Goal: Information Seeking & Learning: Learn about a topic

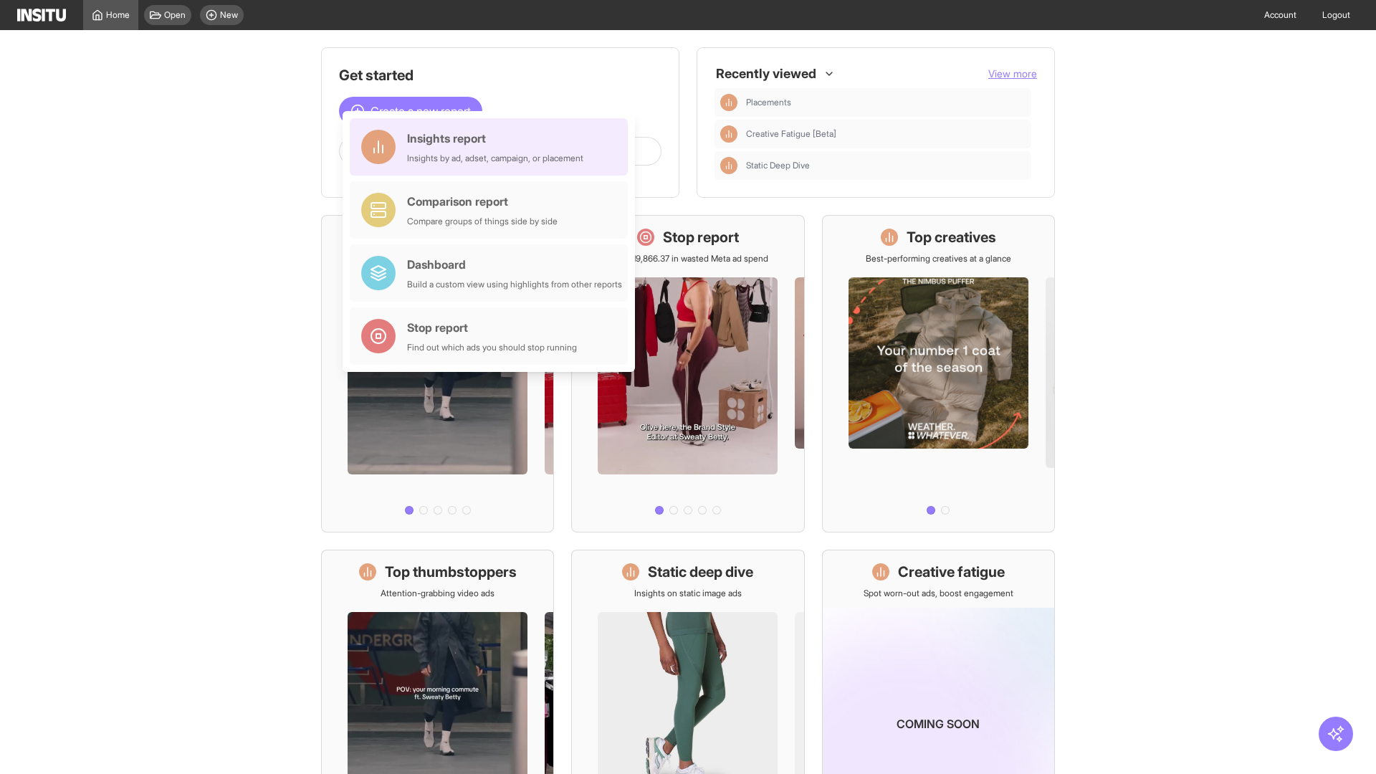
click at [492, 147] on div "Insights report Insights by ad, adset, campaign, or placement" at bounding box center [495, 147] width 176 height 34
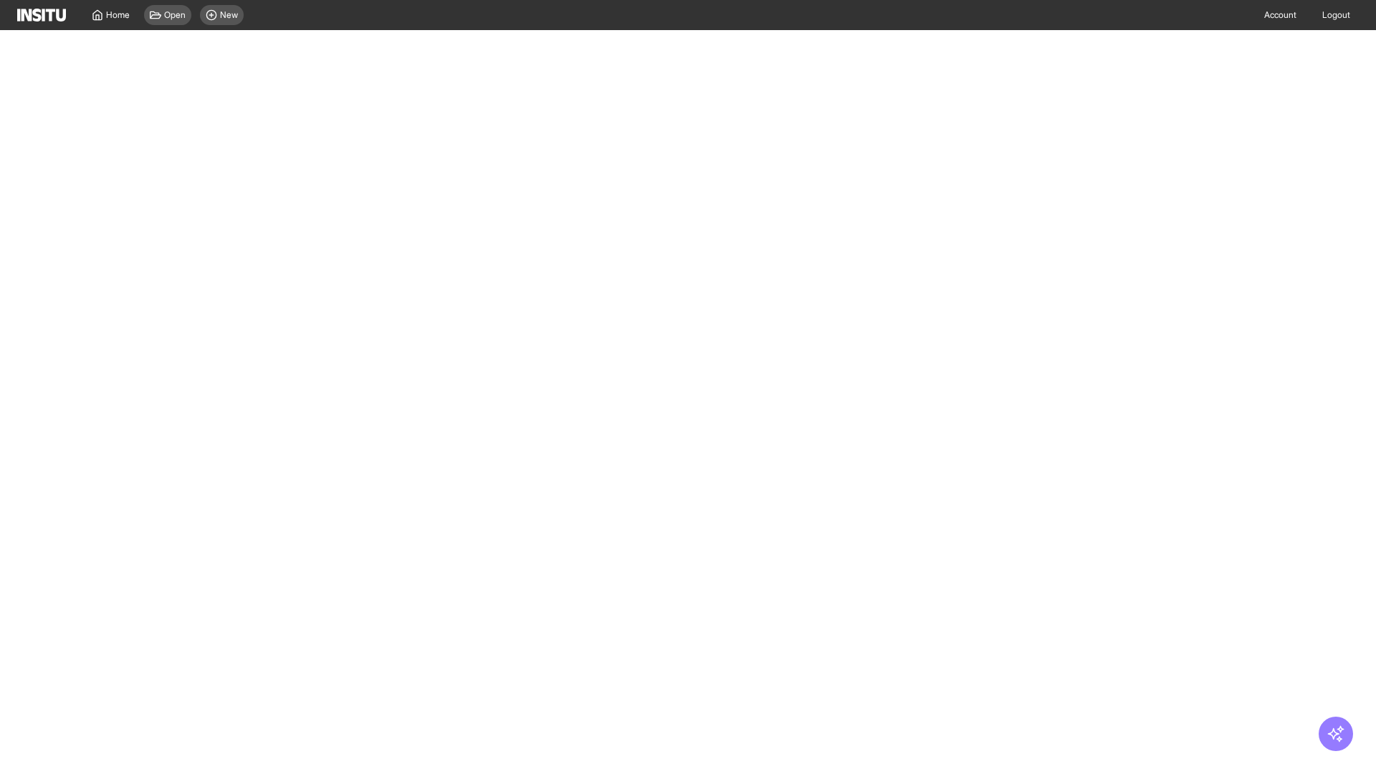
select select "**"
